Goal: Transaction & Acquisition: Purchase product/service

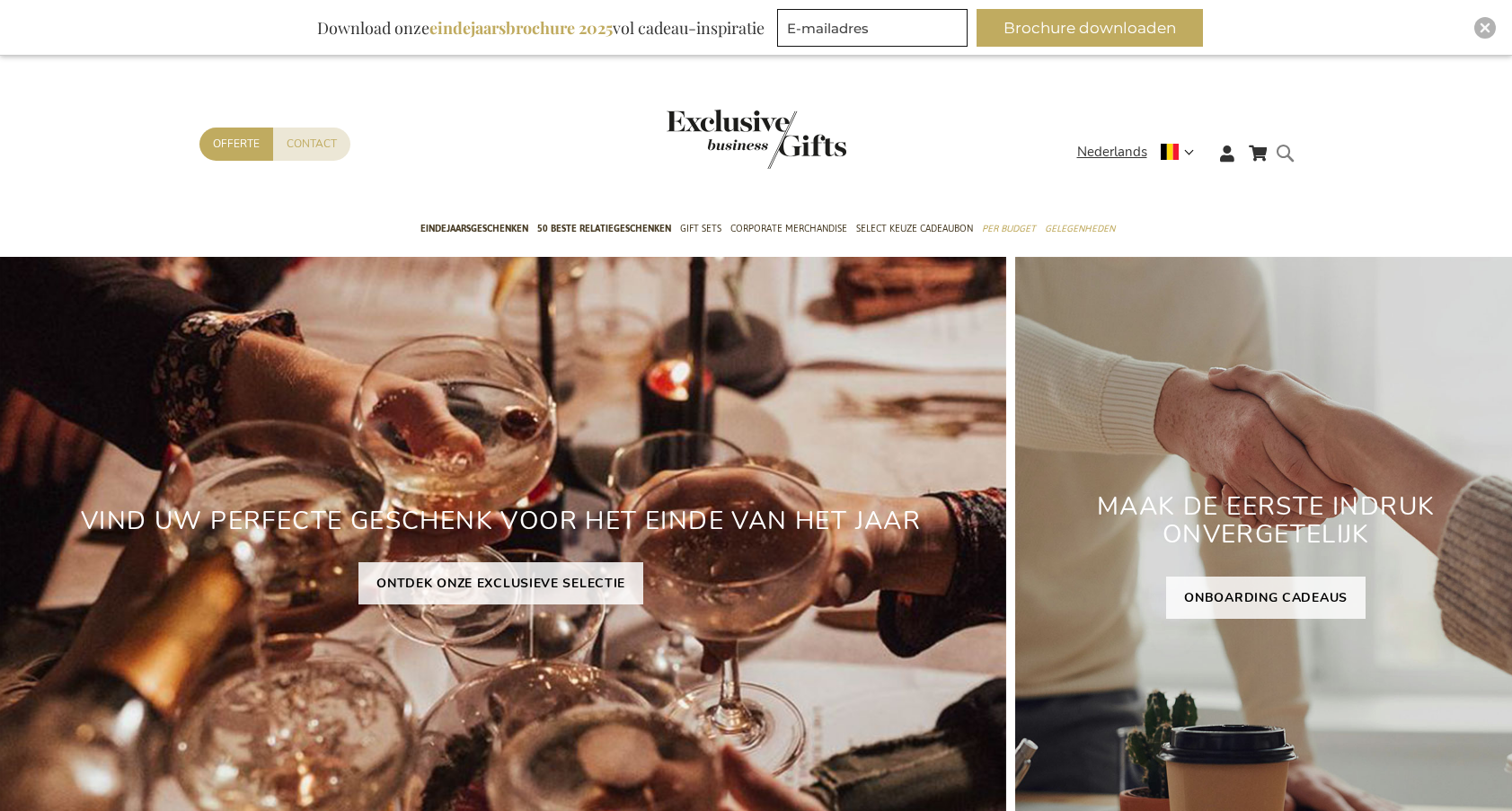
click at [1288, 153] on form "Search Search" at bounding box center [1290, 167] width 18 height 52
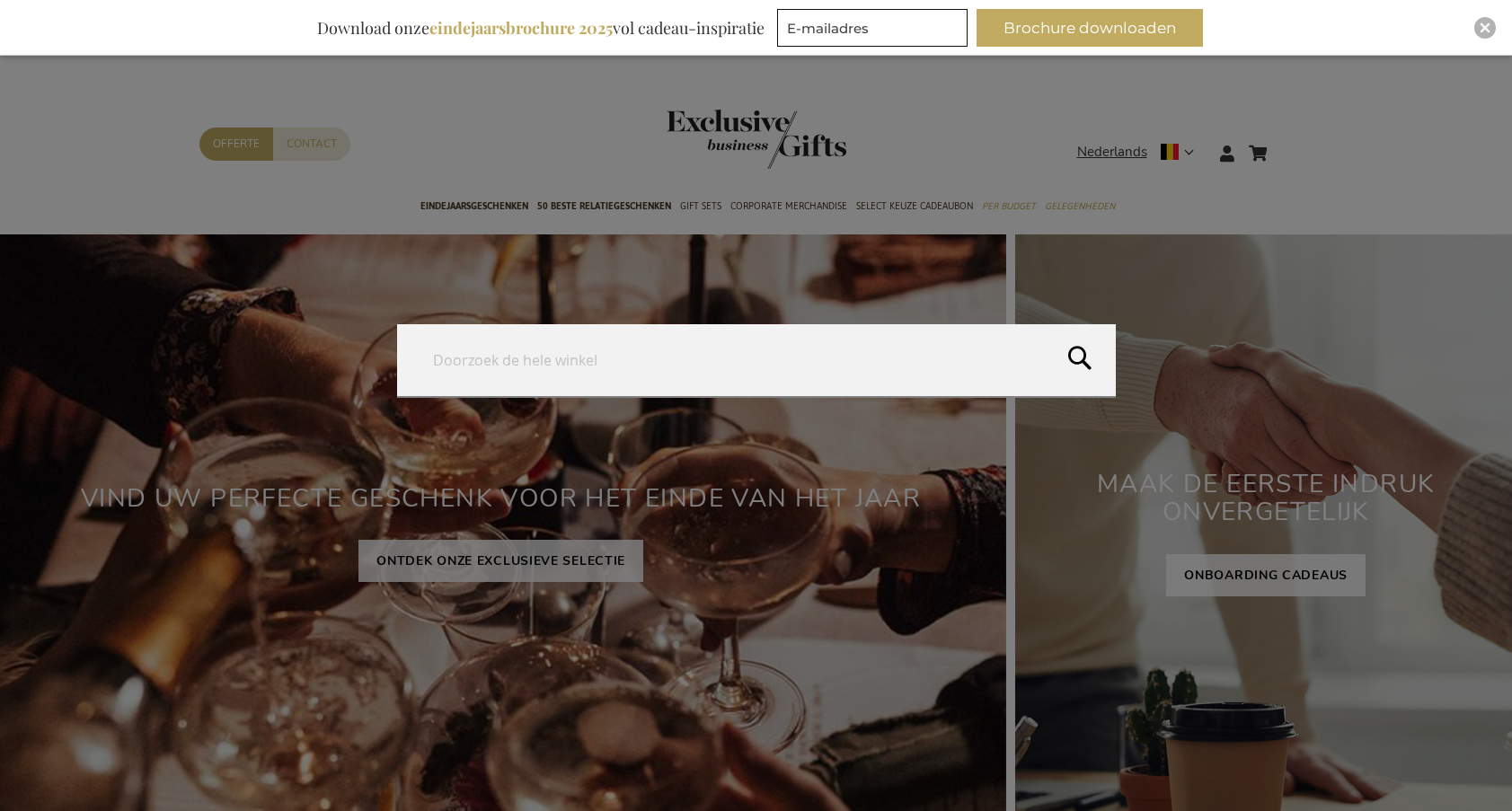
paste input "Orbitkey Hybrid Laptop Sleeve 16""
click at [1082, 353] on button "Search" at bounding box center [1278, 365] width 469 height 81
type input "Orbitkey Hybrid Laptop Sleeve 16""
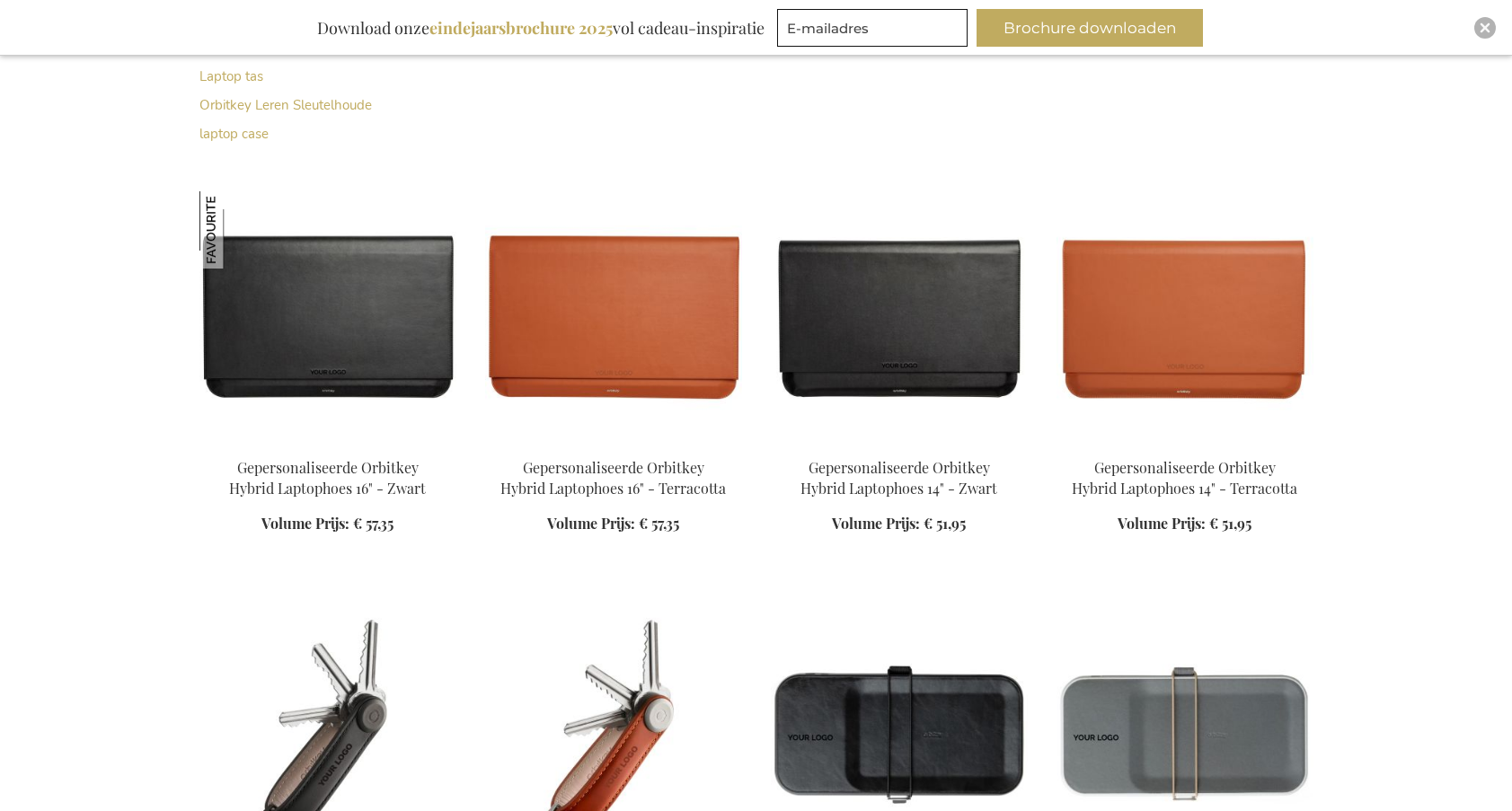
scroll to position [615, 0]
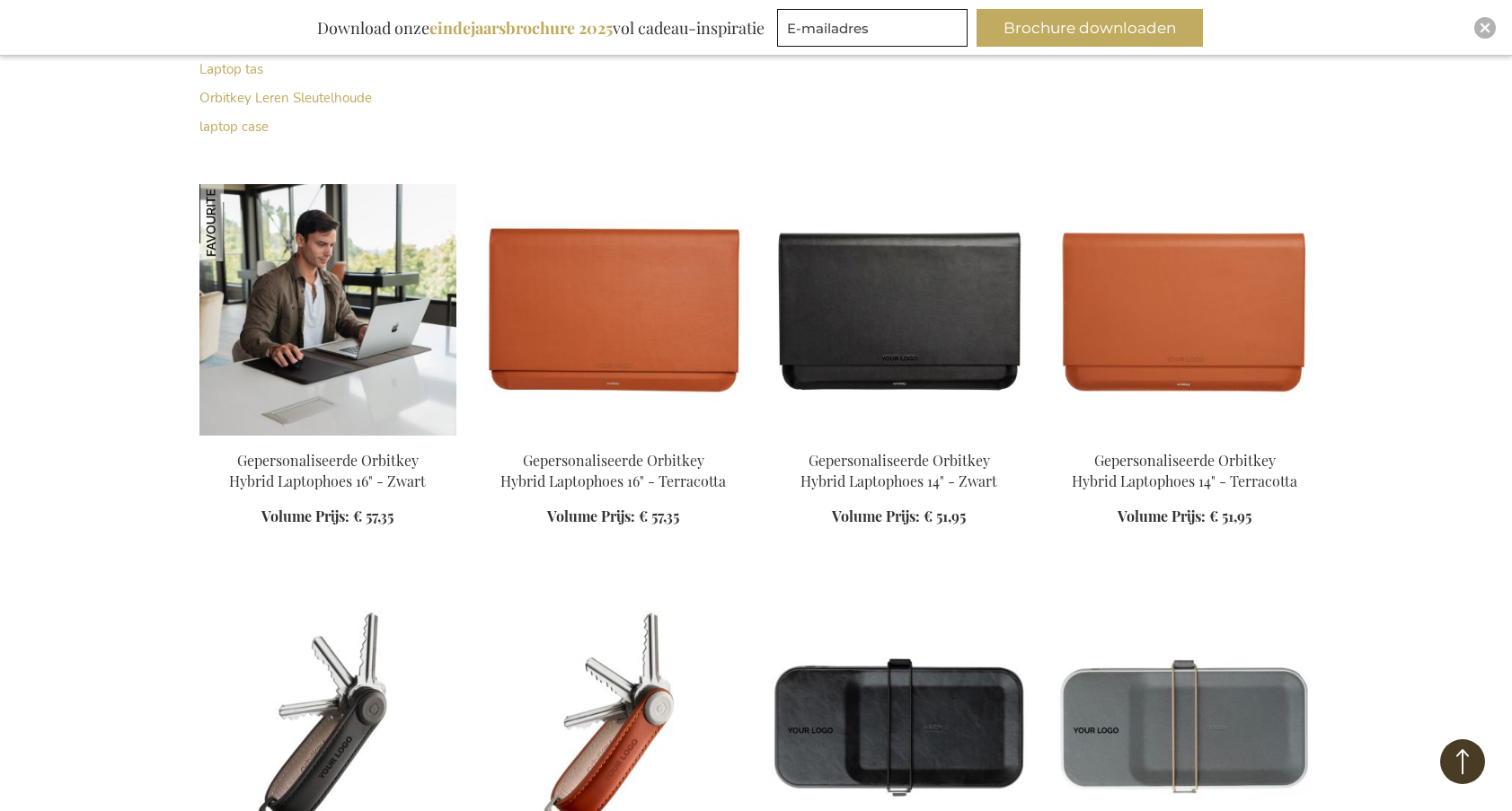
click at [356, 352] on img at bounding box center [328, 310] width 257 height 251
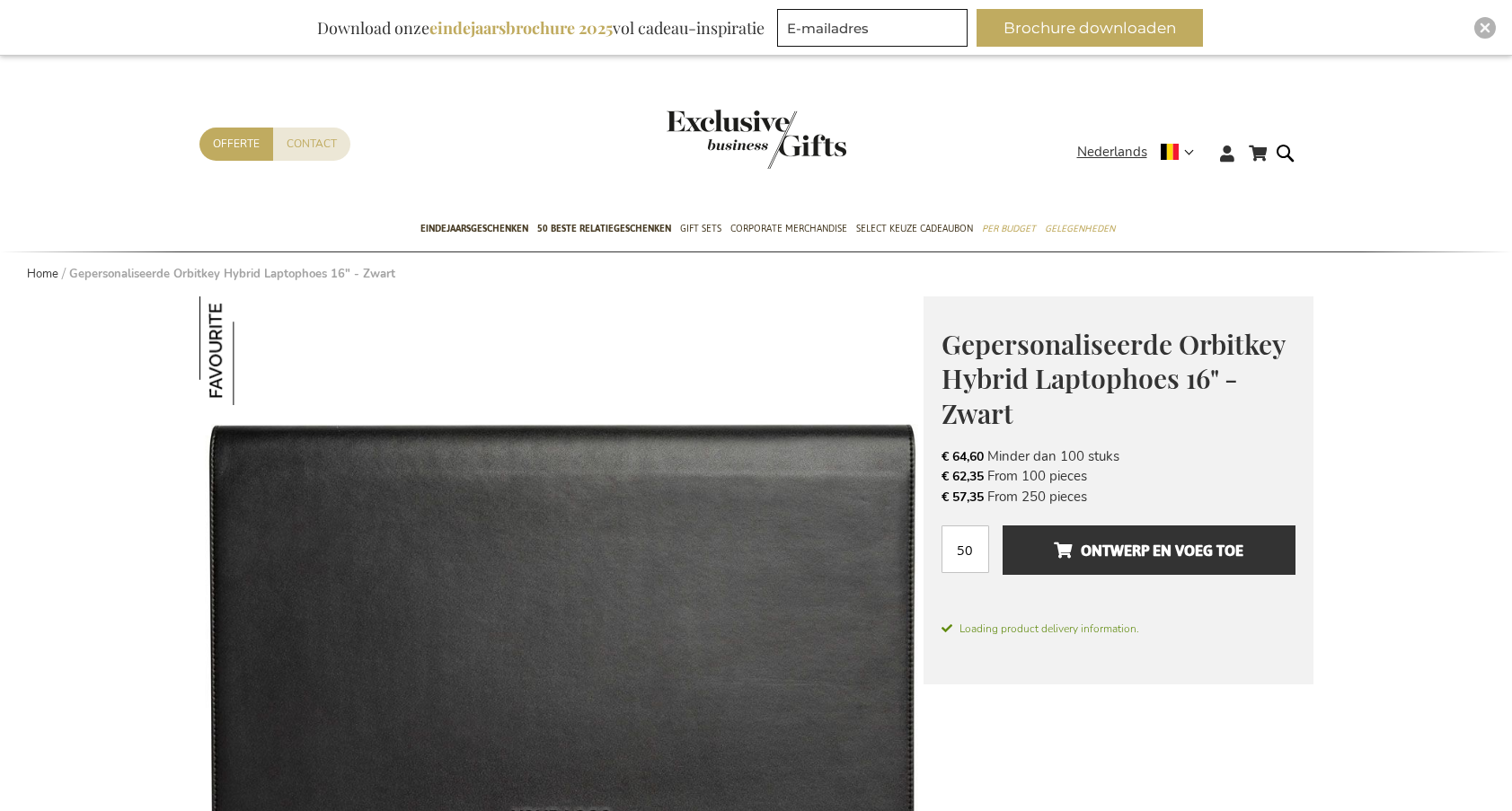
click at [1065, 150] on div "Contact Offerte" at bounding box center [638, 167] width 878 height 80
click at [1096, 156] on span "Nederlands" at bounding box center [1111, 152] width 70 height 21
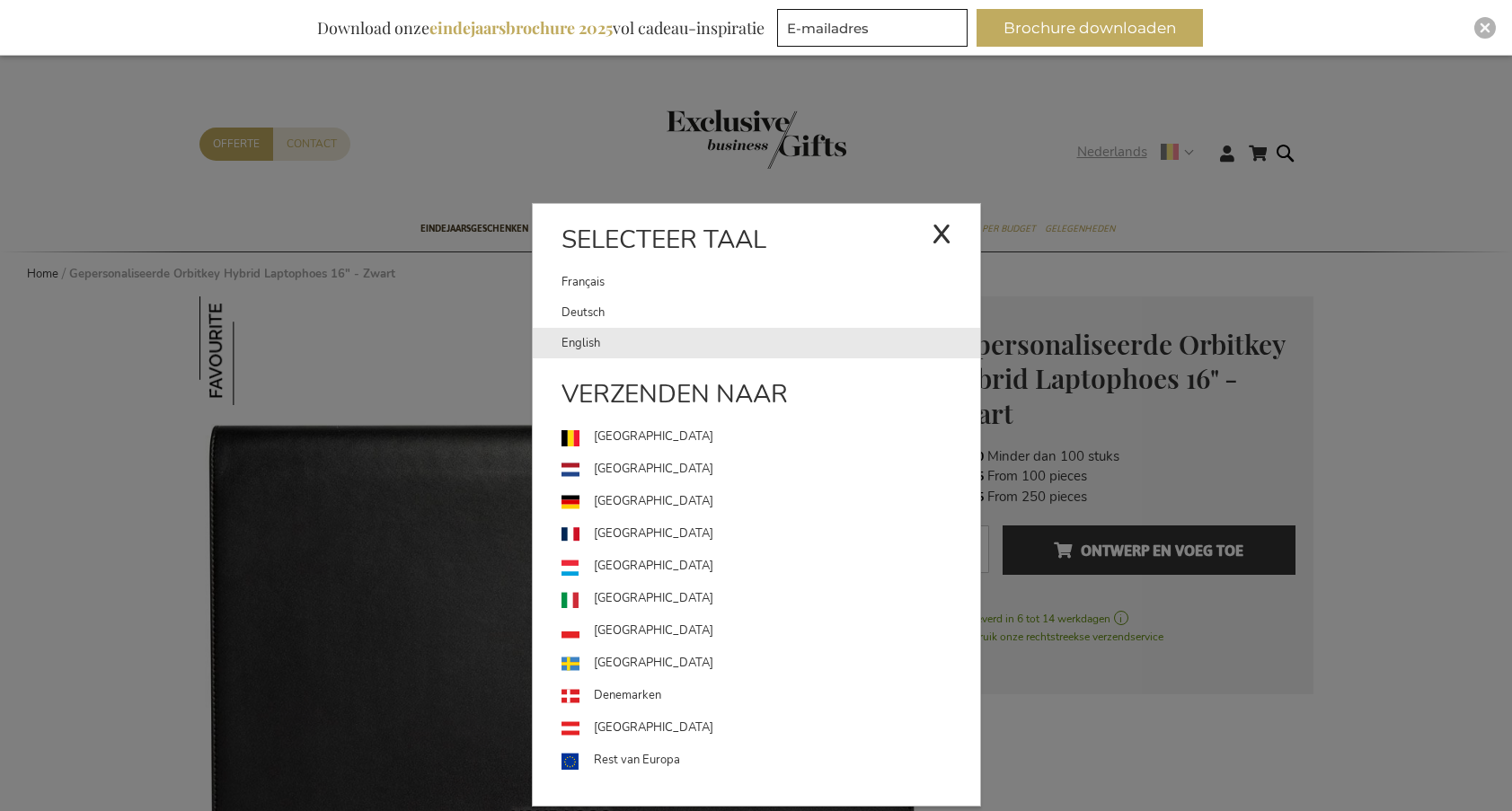
click at [665, 341] on link "English" at bounding box center [770, 344] width 419 height 31
